Goal: Task Accomplishment & Management: Manage account settings

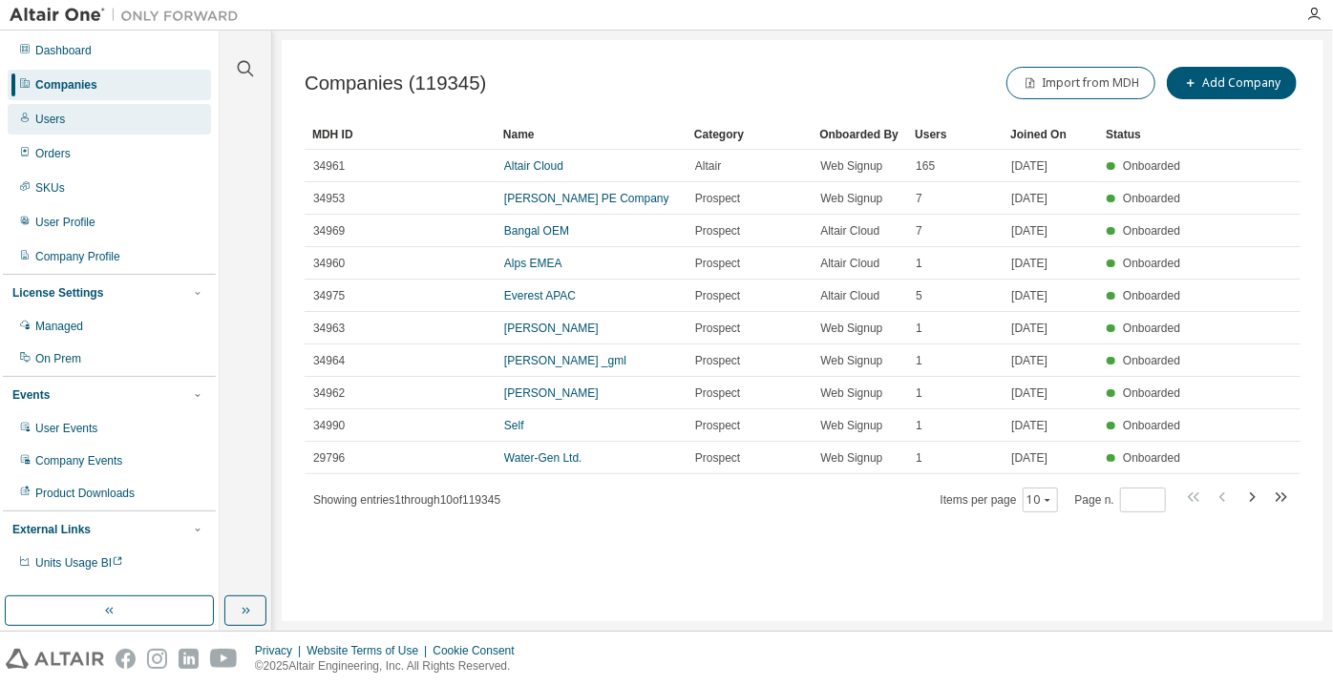
click at [140, 121] on div "Users" at bounding box center [109, 119] width 203 height 31
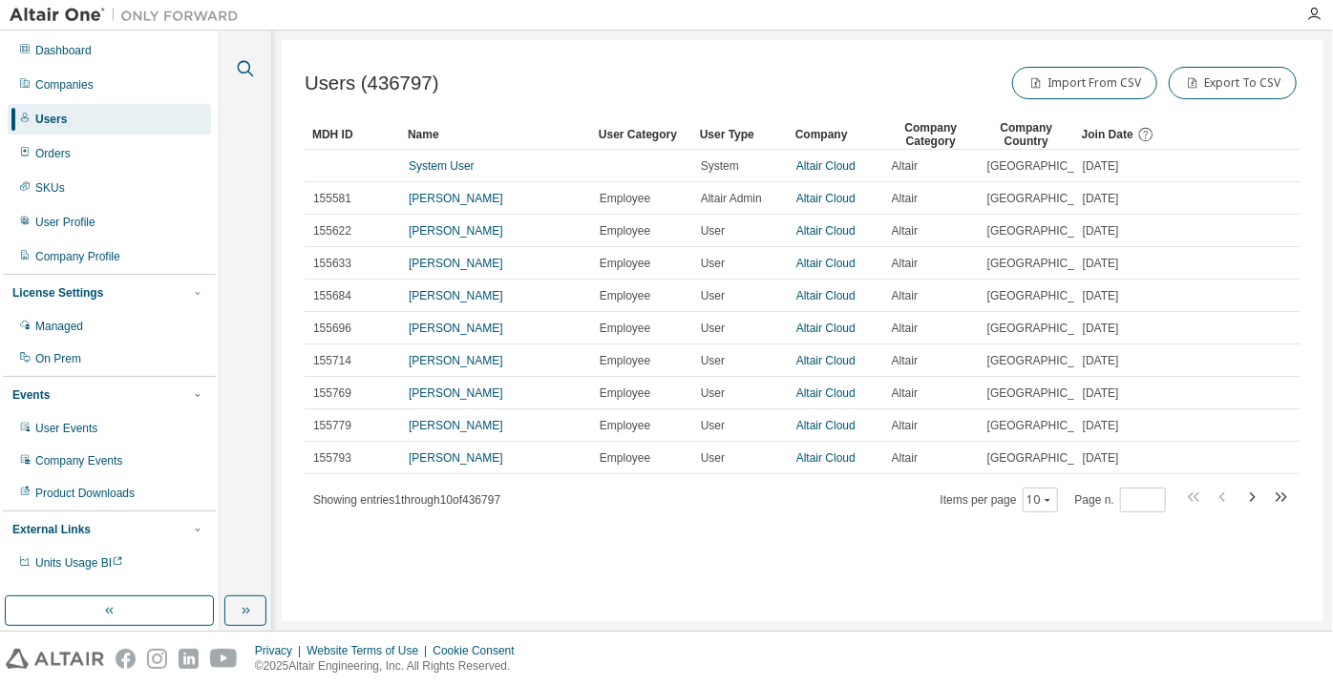
click at [249, 72] on icon "button" at bounding box center [246, 69] width 16 height 16
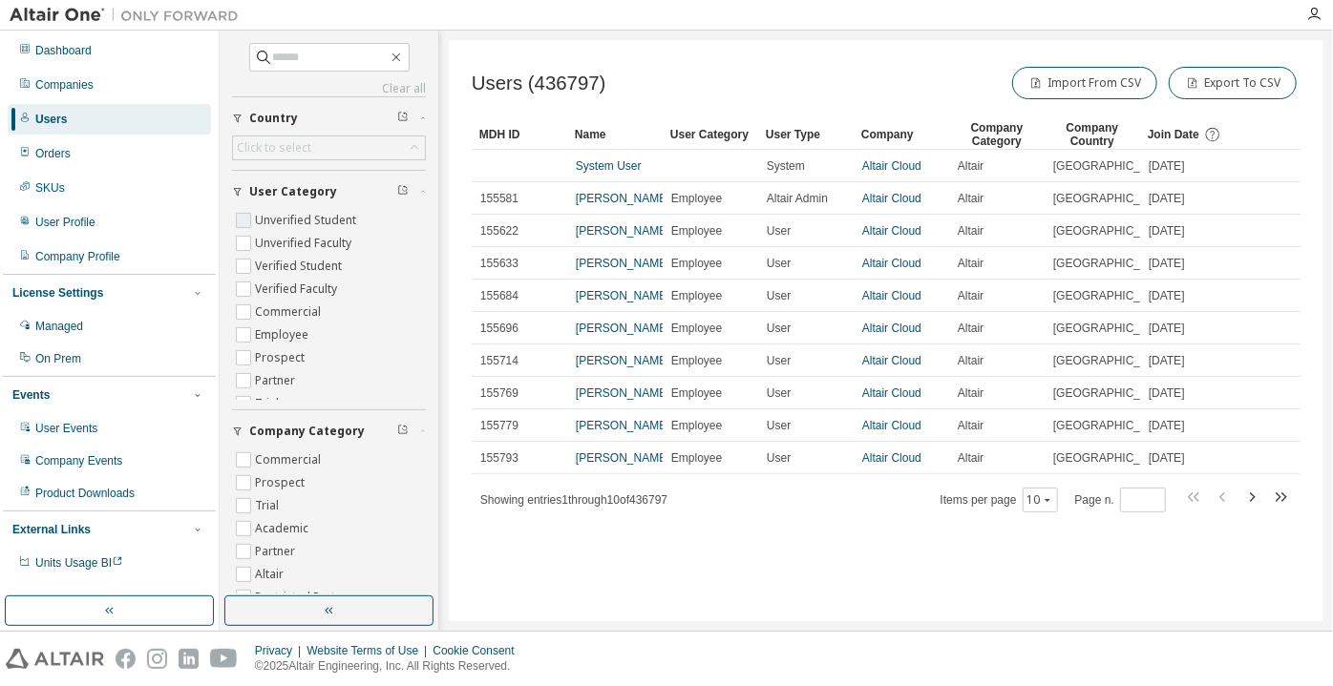
click at [320, 209] on label "Unverified Student" at bounding box center [307, 220] width 105 height 23
click at [323, 234] on label "Unverified Faculty" at bounding box center [305, 243] width 100 height 23
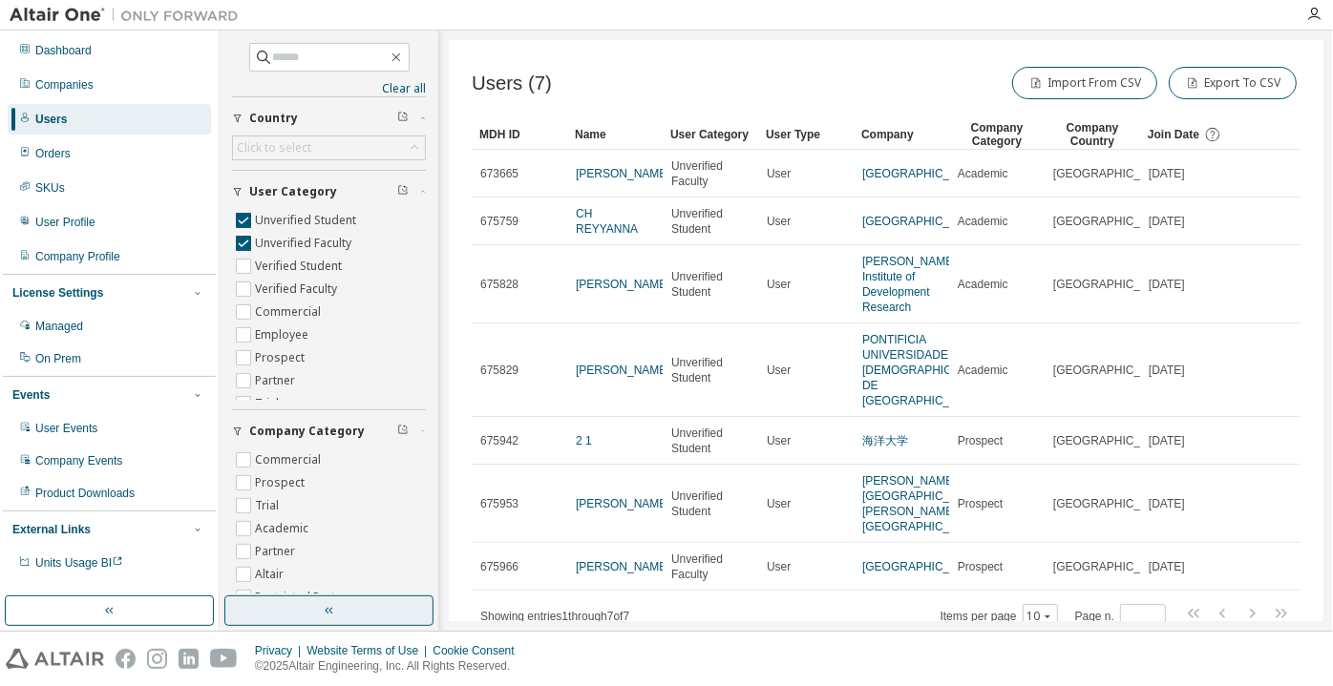
click at [340, 618] on button "button" at bounding box center [328, 611] width 209 height 31
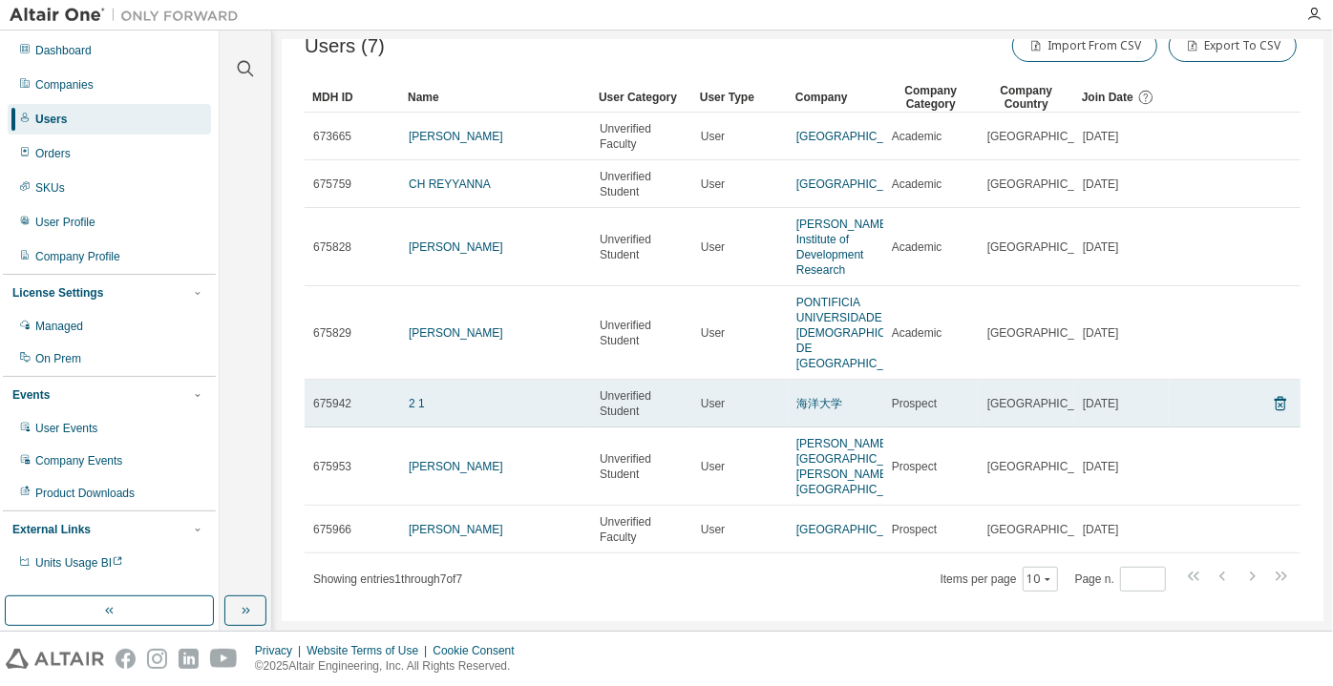
scroll to position [56, 0]
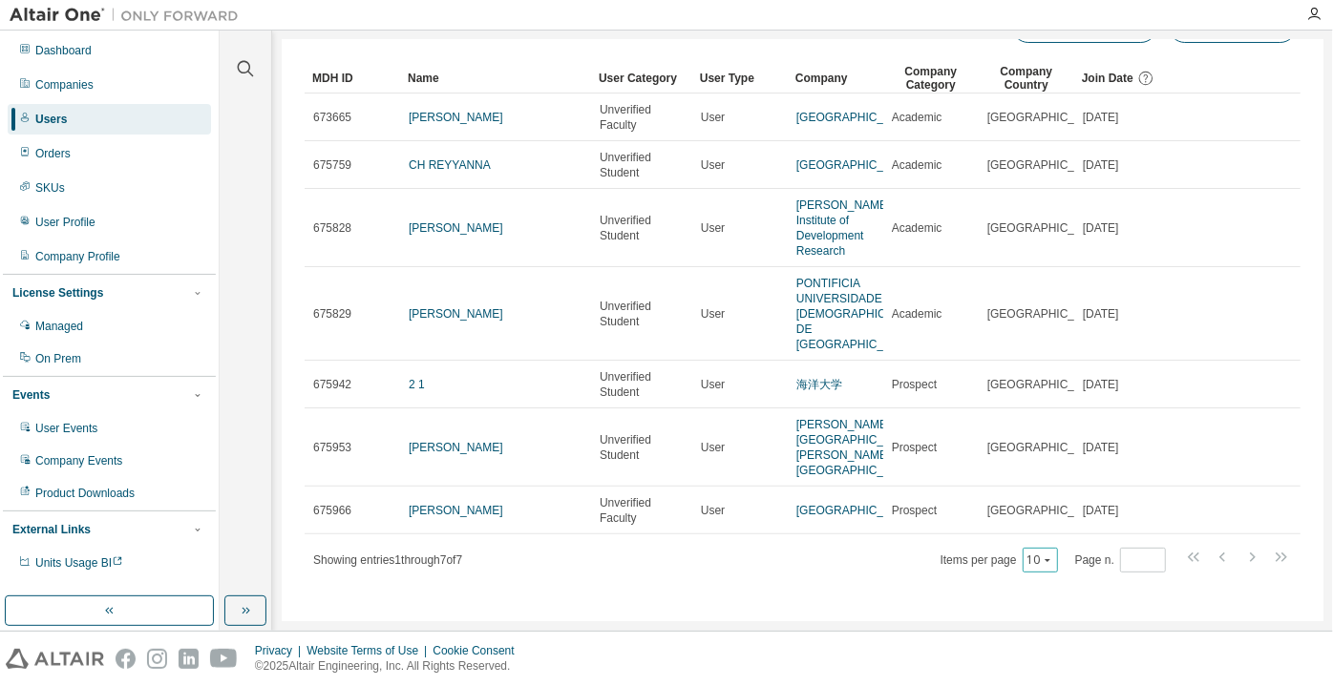
click at [1047, 559] on div "10" at bounding box center [1039, 560] width 35 height 25
click at [1029, 553] on button "10" at bounding box center [1040, 560] width 26 height 15
click at [1023, 533] on div "100" at bounding box center [1034, 533] width 153 height 23
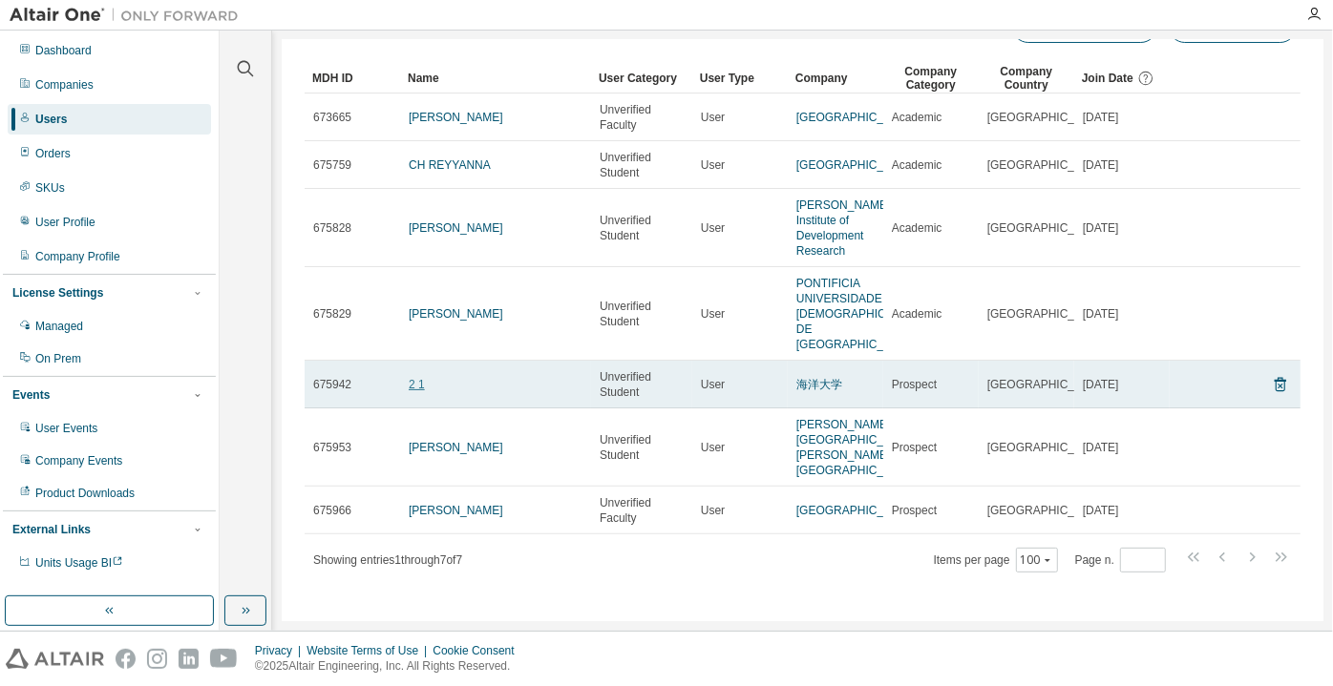
click at [417, 378] on link "2 1" at bounding box center [417, 384] width 16 height 13
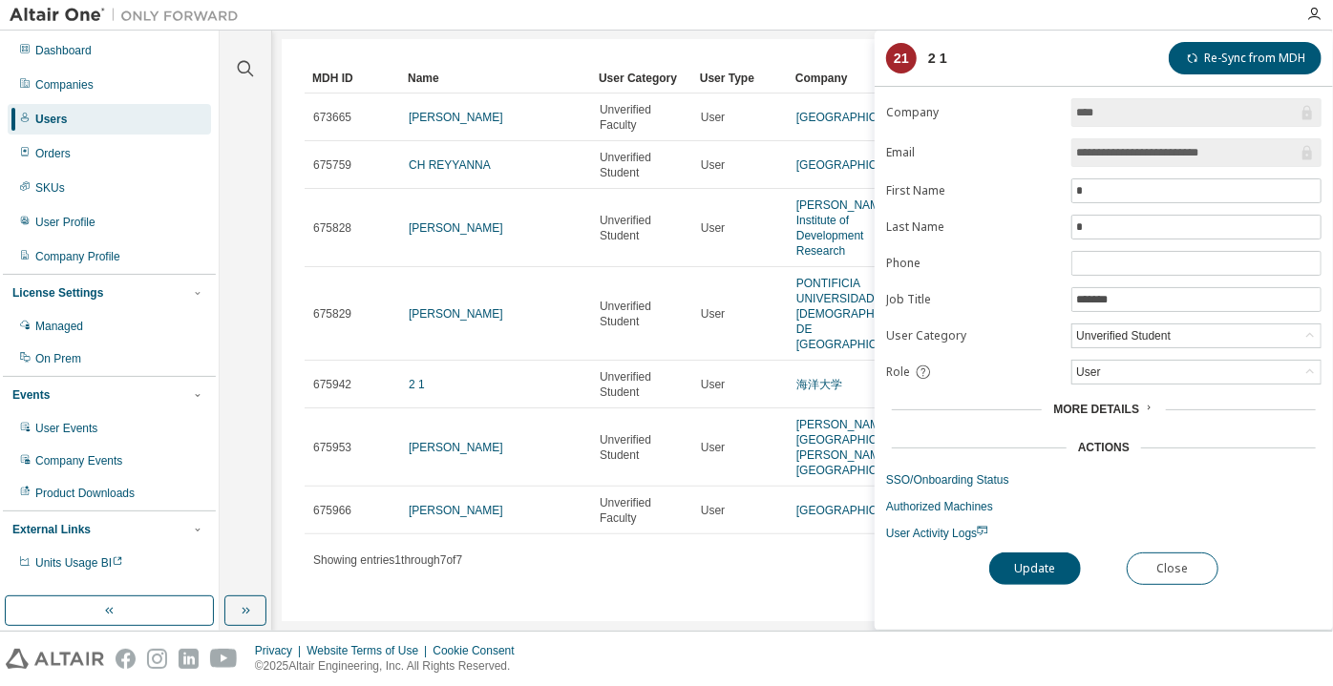
drag, startPoint x: 1247, startPoint y: 151, endPoint x: 1143, endPoint y: 160, distance: 104.5
click at [1143, 160] on span "**********" at bounding box center [1196, 152] width 250 height 29
click at [1191, 569] on button "Close" at bounding box center [1172, 569] width 92 height 32
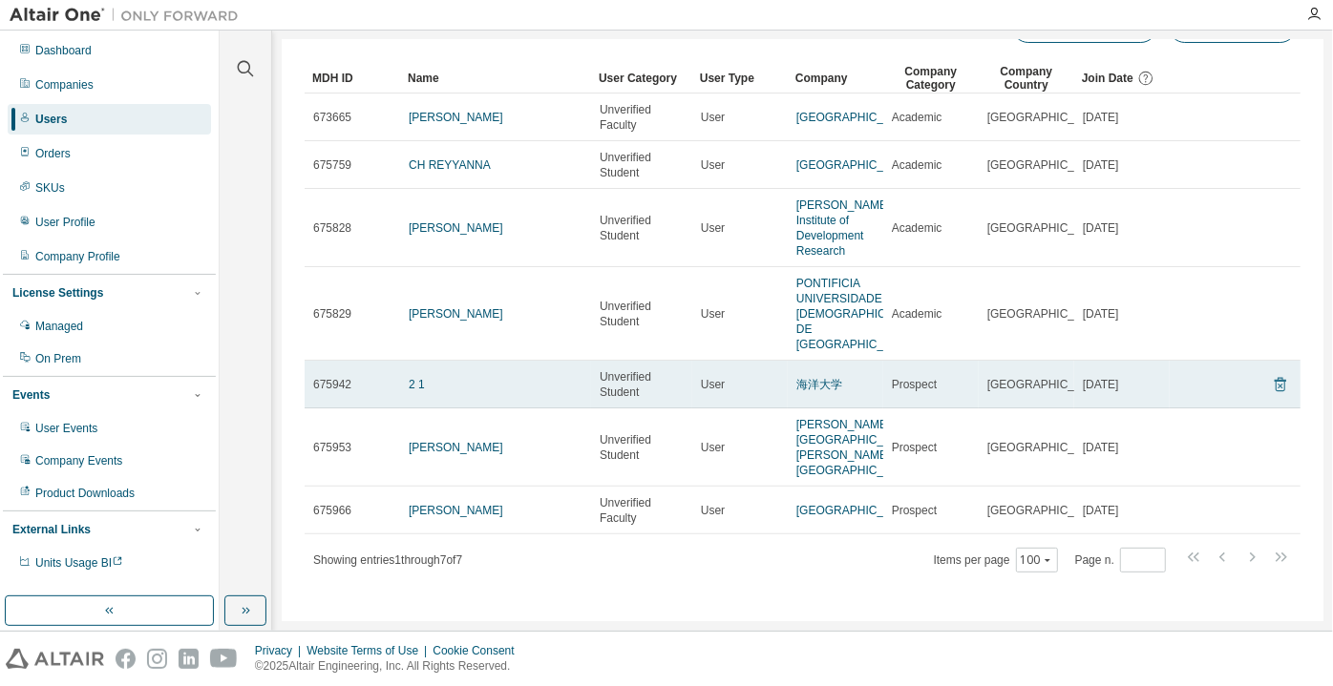
click at [1271, 373] on icon at bounding box center [1279, 384] width 17 height 23
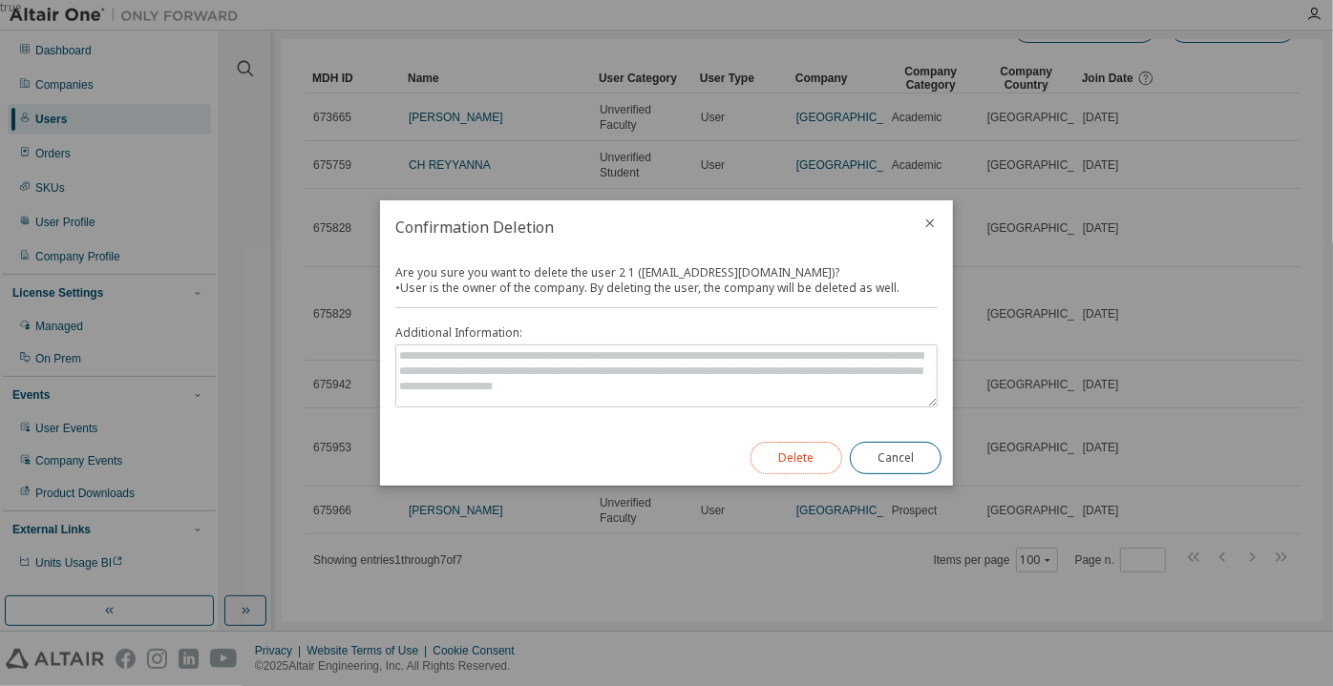
click at [799, 462] on button "Delete" at bounding box center [796, 458] width 92 height 32
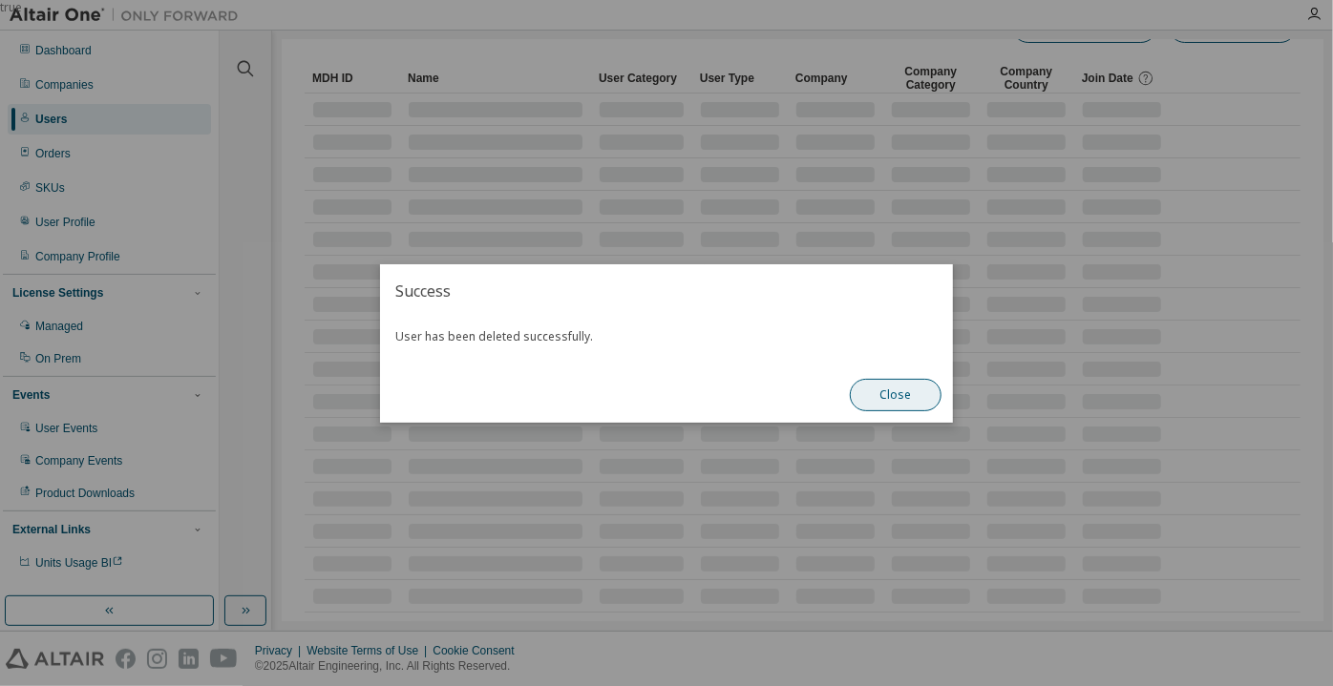
click at [871, 399] on button "Close" at bounding box center [896, 395] width 92 height 32
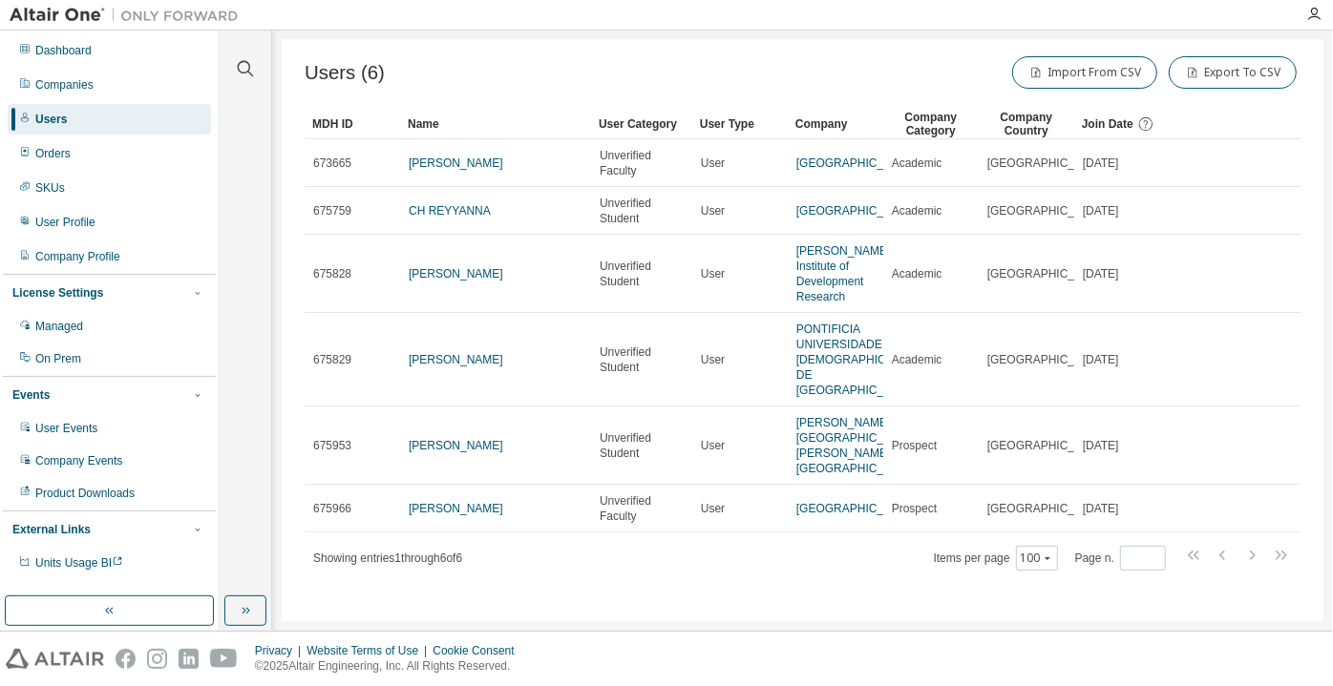
scroll to position [10, 0]
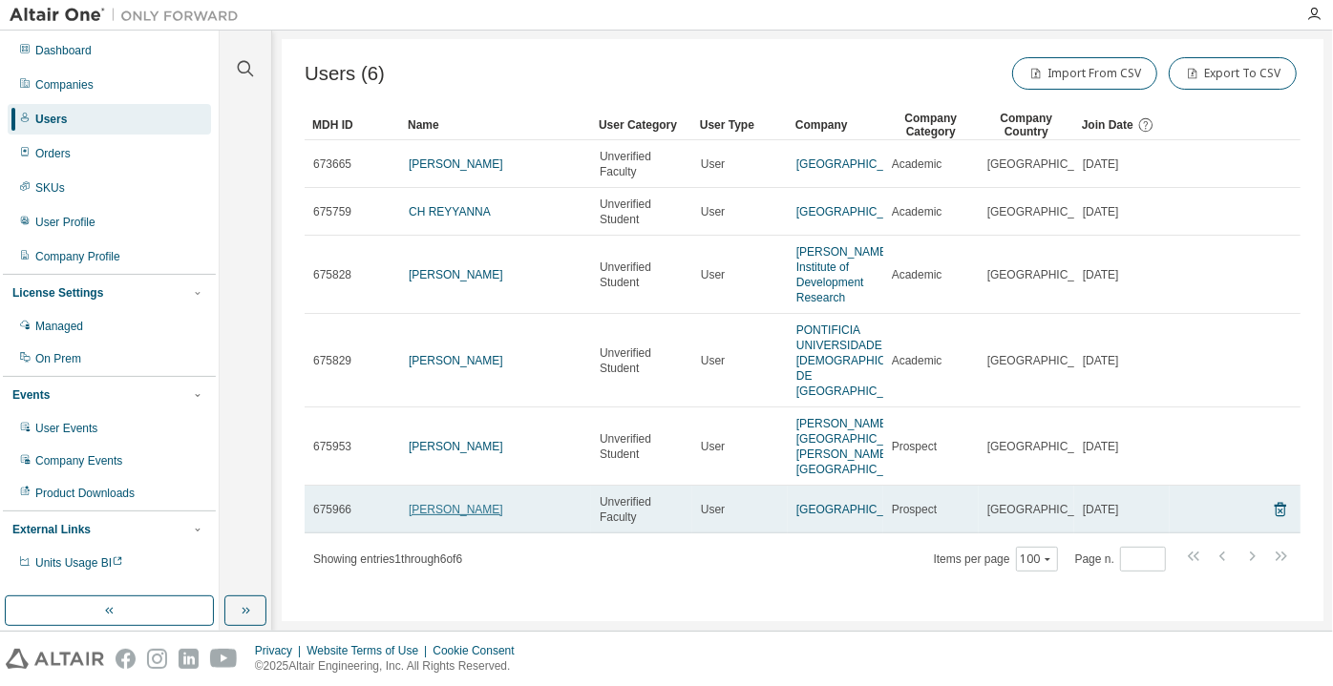
click at [451, 505] on link "Ariel Druckman" at bounding box center [456, 509] width 94 height 13
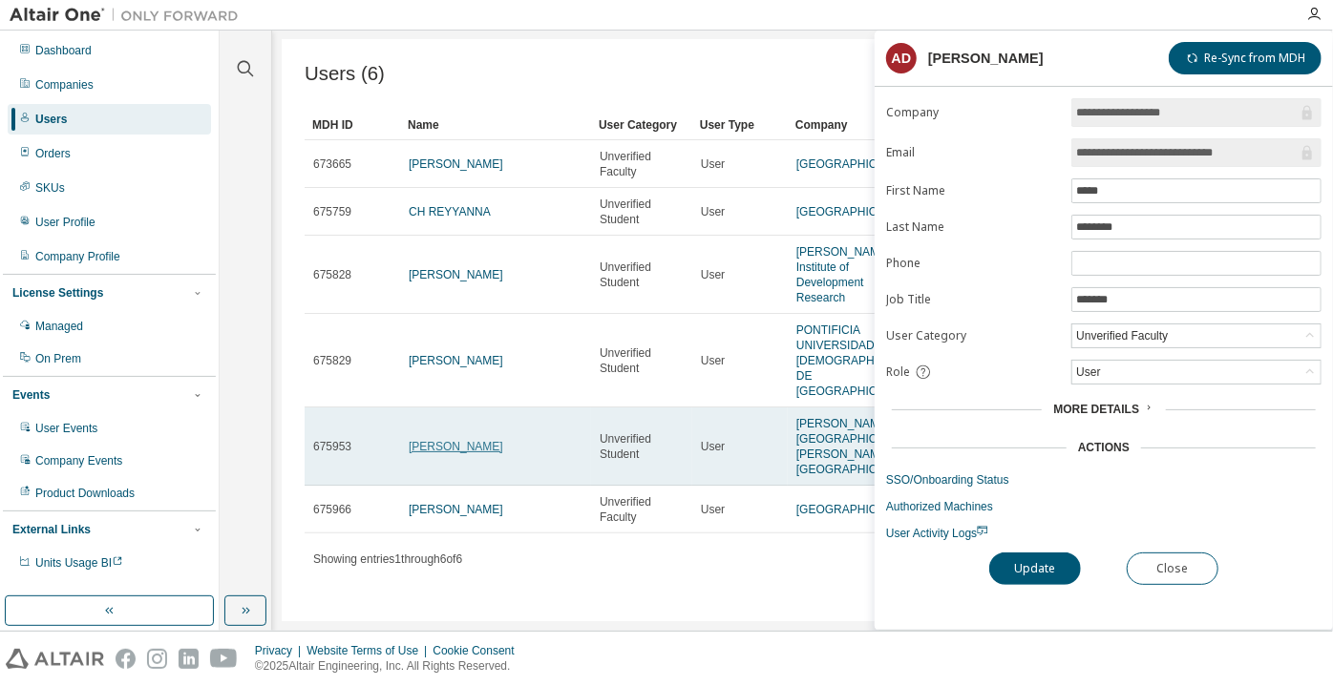
click at [420, 440] on link "ANANDKUMAR ACHARYA" at bounding box center [456, 446] width 94 height 13
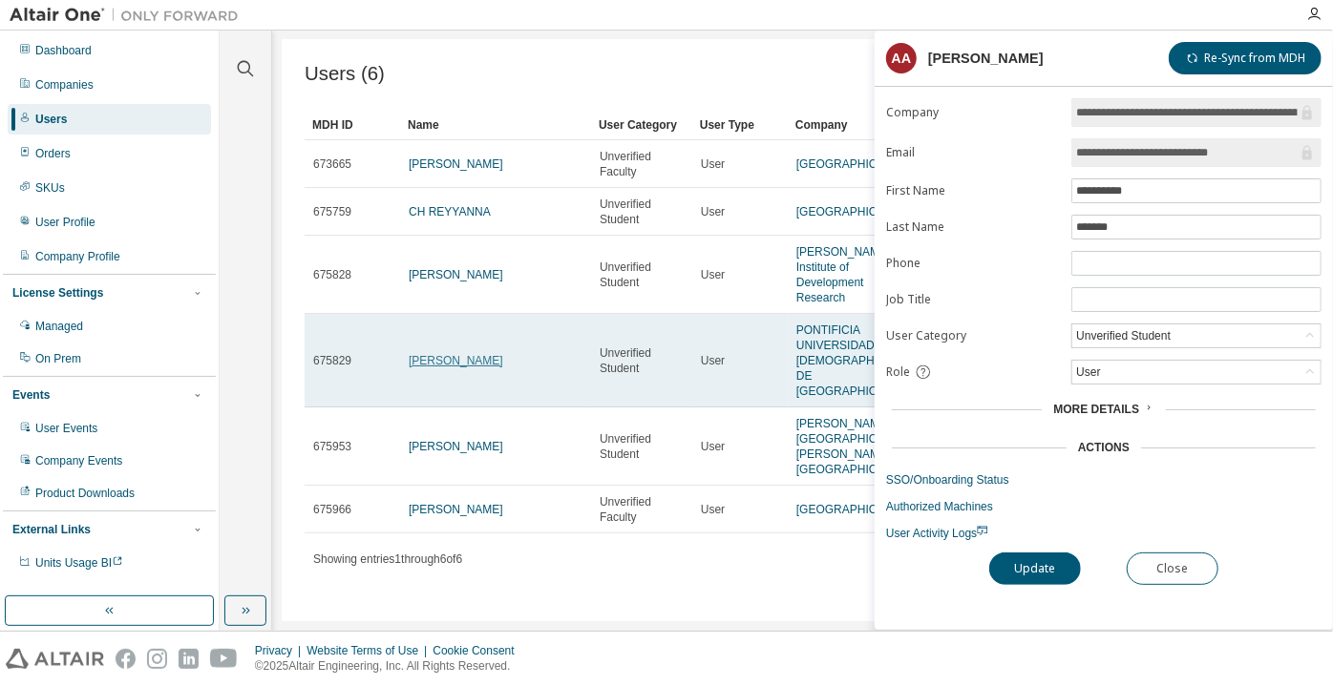
click at [453, 354] on link "Diego Carvalho" at bounding box center [456, 360] width 94 height 13
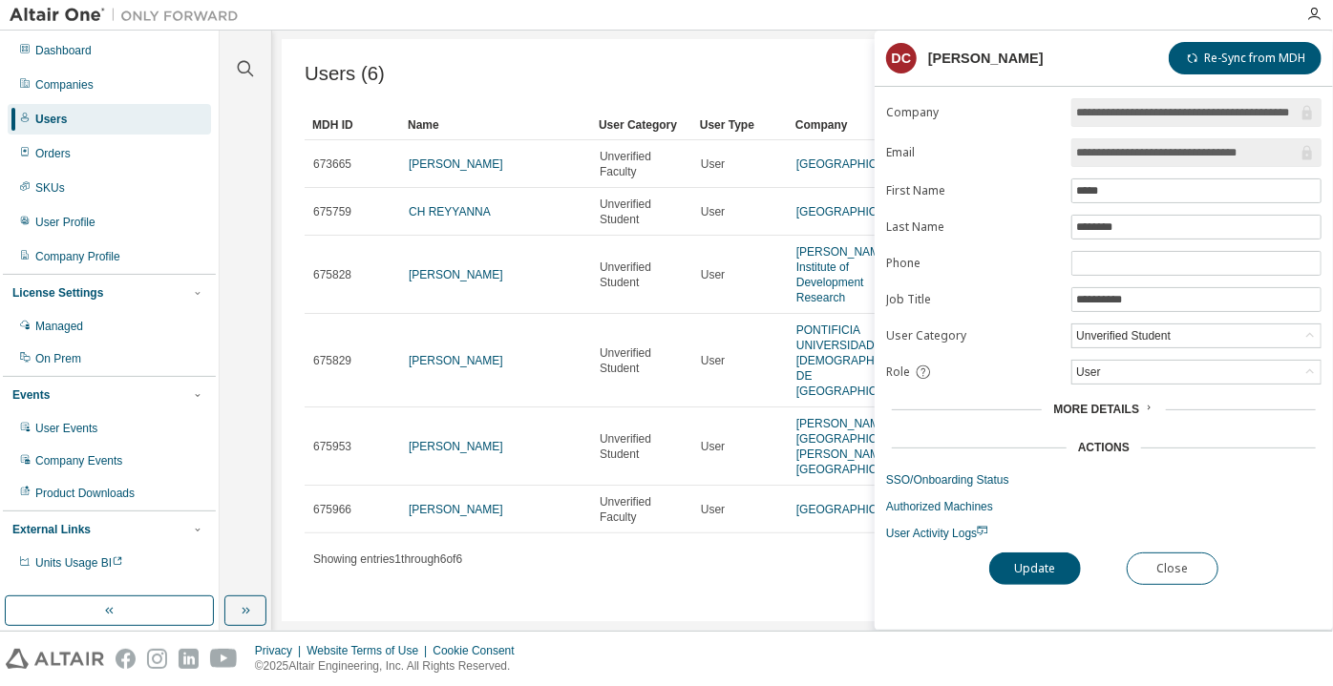
drag, startPoint x: 1165, startPoint y: 152, endPoint x: 1288, endPoint y: 149, distance: 122.2
click at [1288, 149] on input "**********" at bounding box center [1186, 152] width 221 height 19
click at [1155, 555] on button "Close" at bounding box center [1172, 569] width 92 height 32
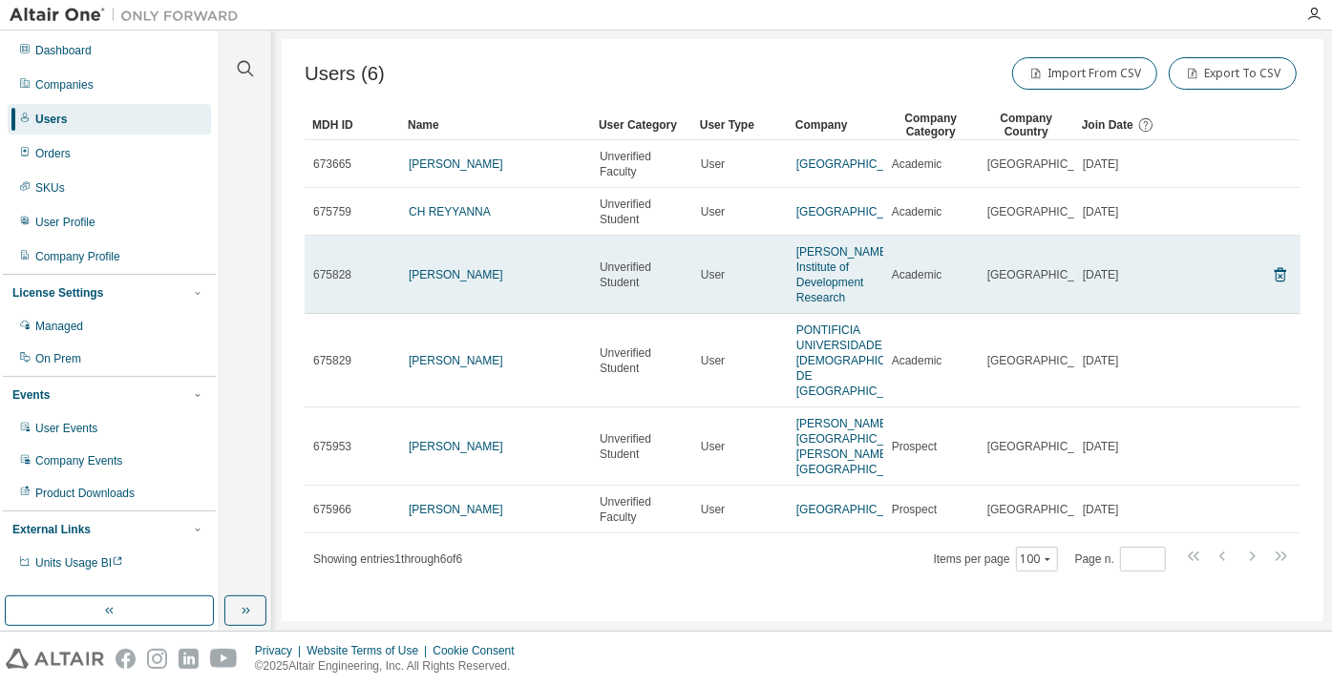
click at [430, 283] on td "samarth sutar" at bounding box center [495, 275] width 191 height 78
click at [430, 273] on link "samarth sutar" at bounding box center [456, 274] width 94 height 13
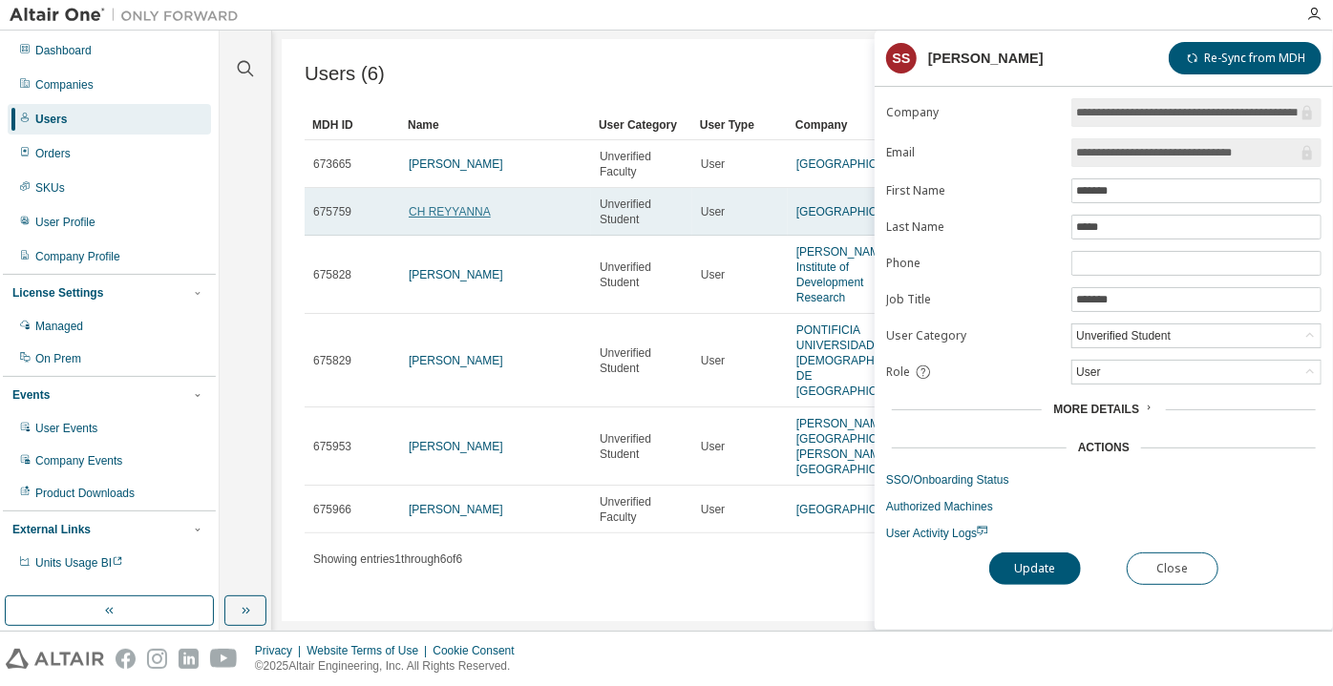
click at [460, 213] on link "CH REYYANNA" at bounding box center [450, 211] width 82 height 13
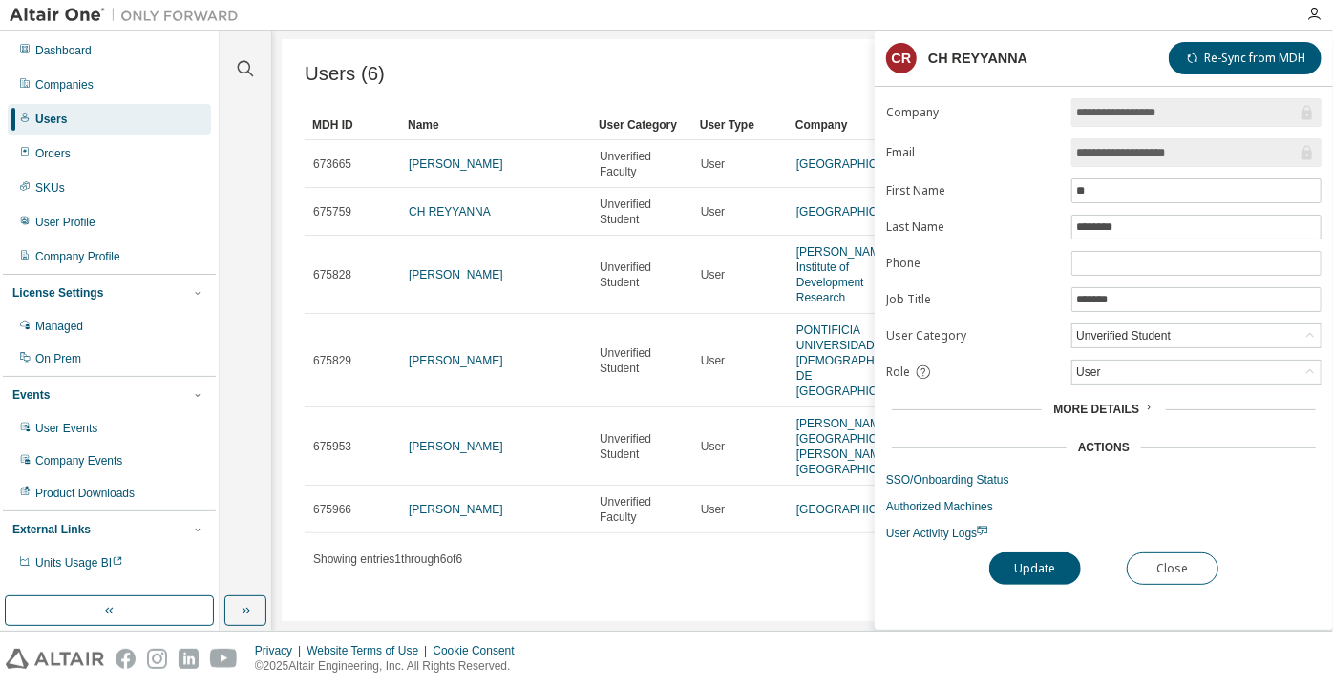
drag, startPoint x: 1201, startPoint y: 150, endPoint x: 1123, endPoint y: 154, distance: 78.4
click at [1123, 154] on input "**********" at bounding box center [1186, 152] width 221 height 19
click at [1153, 571] on button "Close" at bounding box center [1172, 569] width 92 height 32
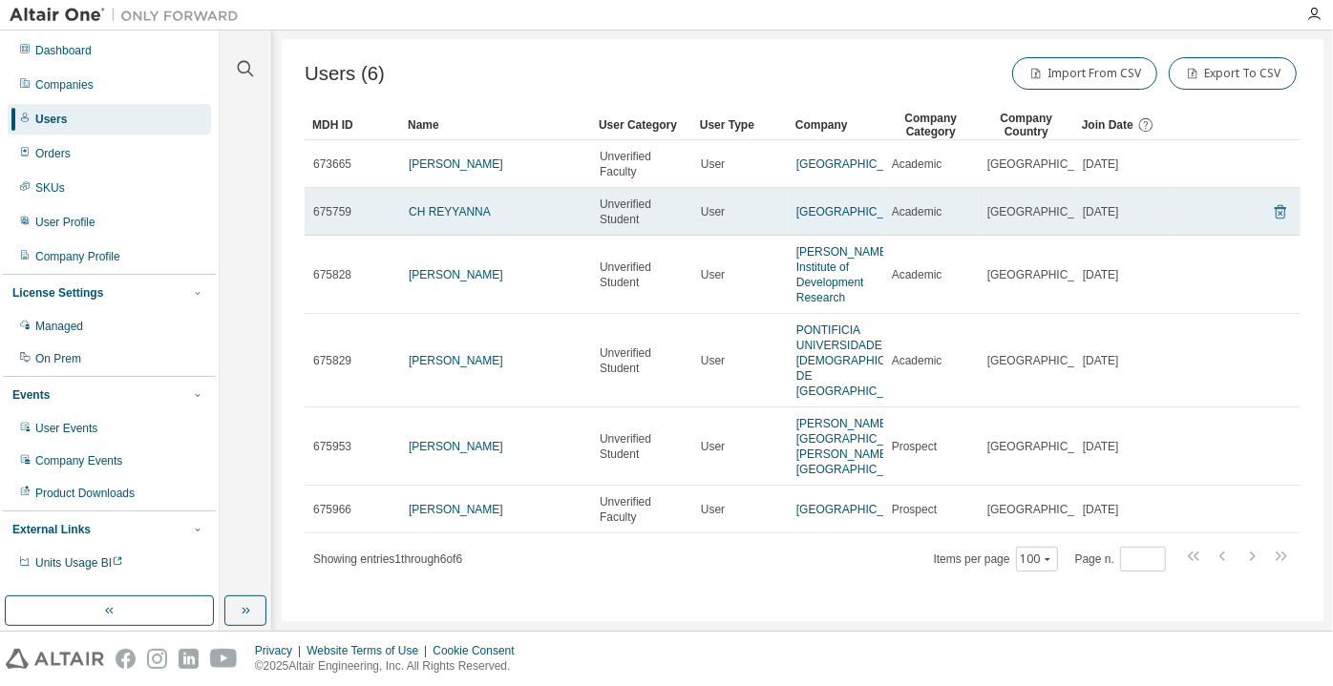
click at [1271, 213] on icon at bounding box center [1279, 211] width 17 height 23
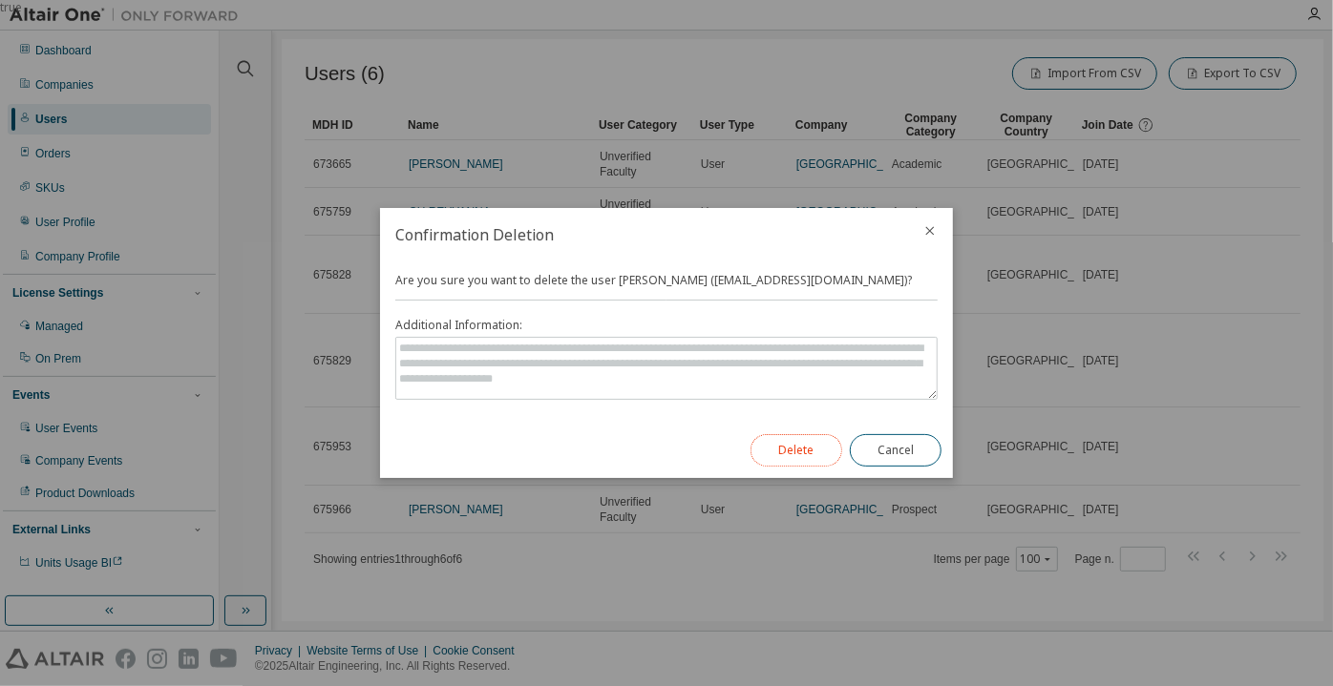
click at [790, 447] on button "Delete" at bounding box center [796, 450] width 92 height 32
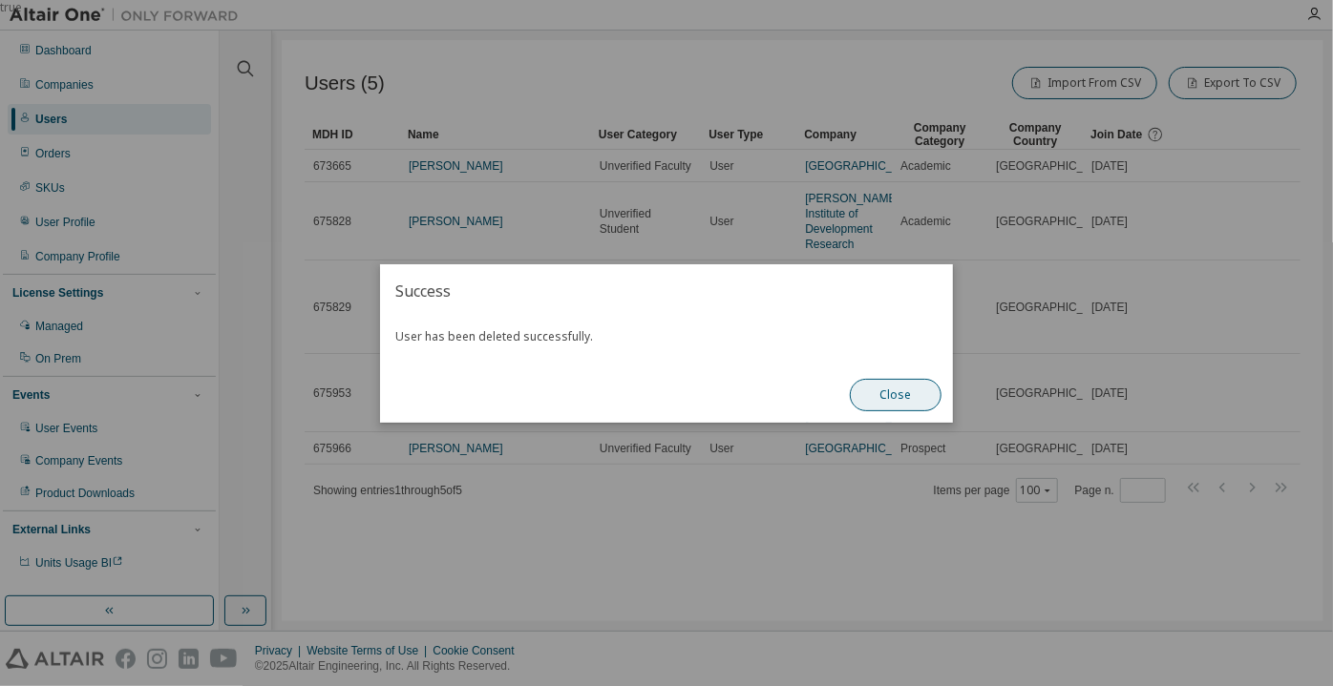
click at [887, 408] on button "Close" at bounding box center [896, 395] width 92 height 32
